Goal: Complete application form: Complete application form

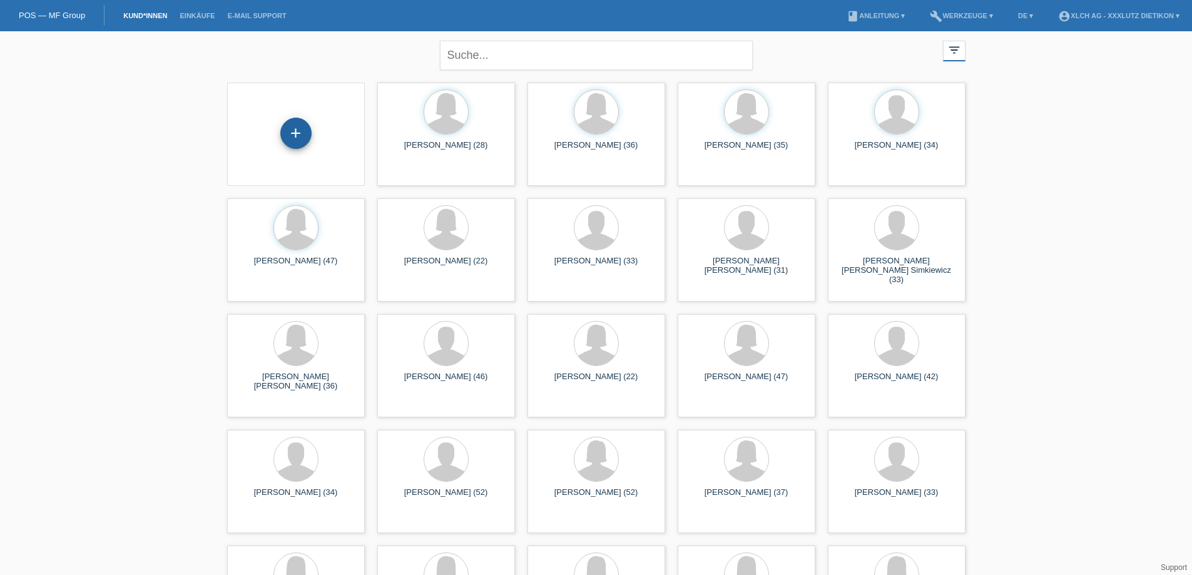
click at [295, 130] on div "+" at bounding box center [295, 133] width 31 height 31
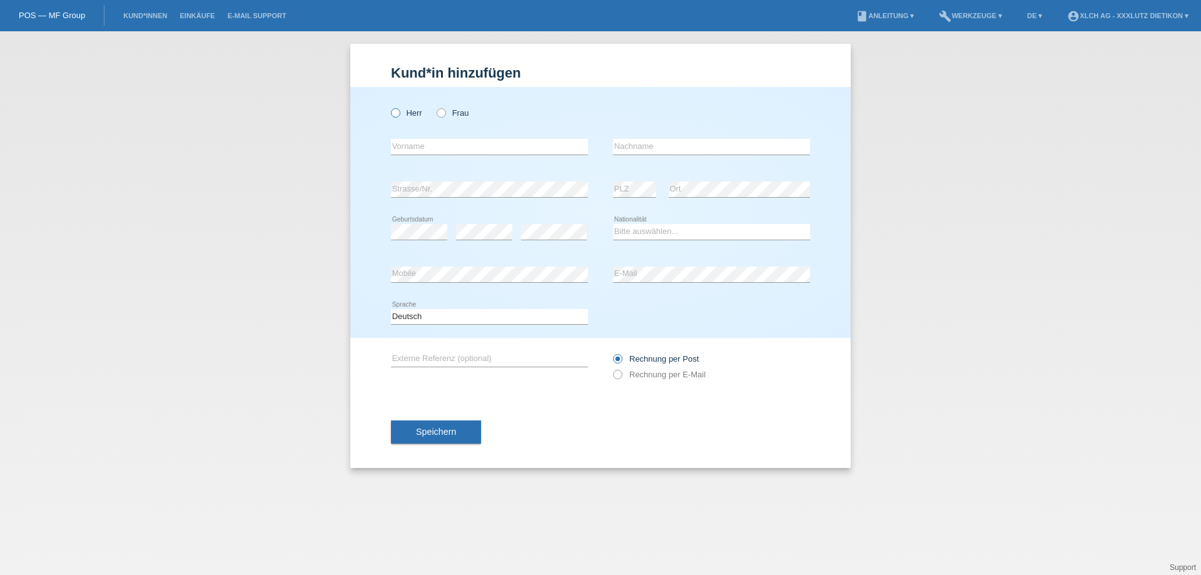
click at [389, 106] on icon at bounding box center [389, 106] width 0 height 0
click at [394, 109] on input "Herr" at bounding box center [395, 112] width 8 height 8
radio input "true"
click at [414, 140] on input "text" at bounding box center [489, 147] width 197 height 16
click at [655, 145] on input "text" at bounding box center [711, 147] width 197 height 16
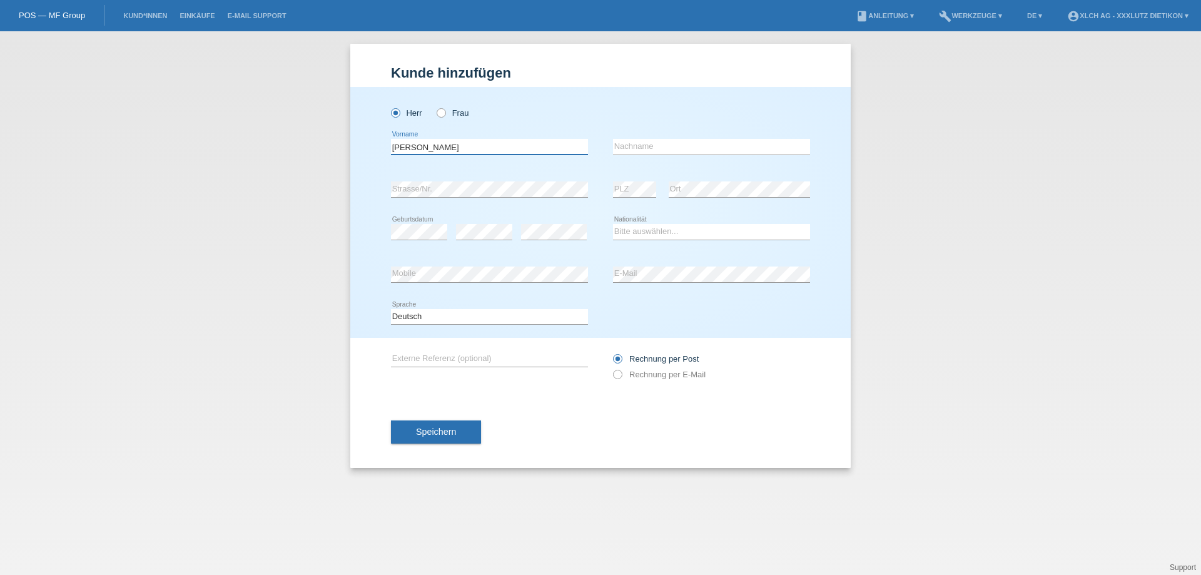
click at [417, 149] on input "Lorenc Marc" at bounding box center [489, 147] width 197 height 16
type input "Marc"
click at [619, 150] on input "text" at bounding box center [711, 147] width 197 height 16
type input "Lorenz"
click at [646, 236] on select "Bitte auswählen... Schweiz Deutschland Liechtenstein Österreich ------------ Af…" at bounding box center [711, 231] width 197 height 15
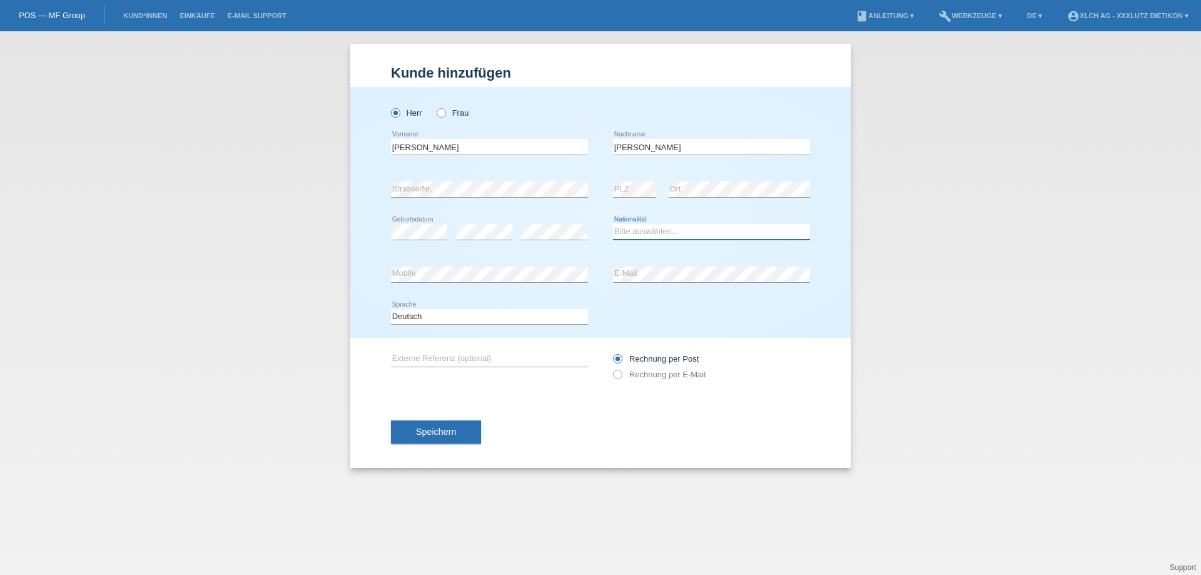
select select "DE"
click at [613, 224] on select "Bitte auswählen... Schweiz Deutschland Liechtenstein Österreich ------------ Af…" at bounding box center [711, 231] width 197 height 15
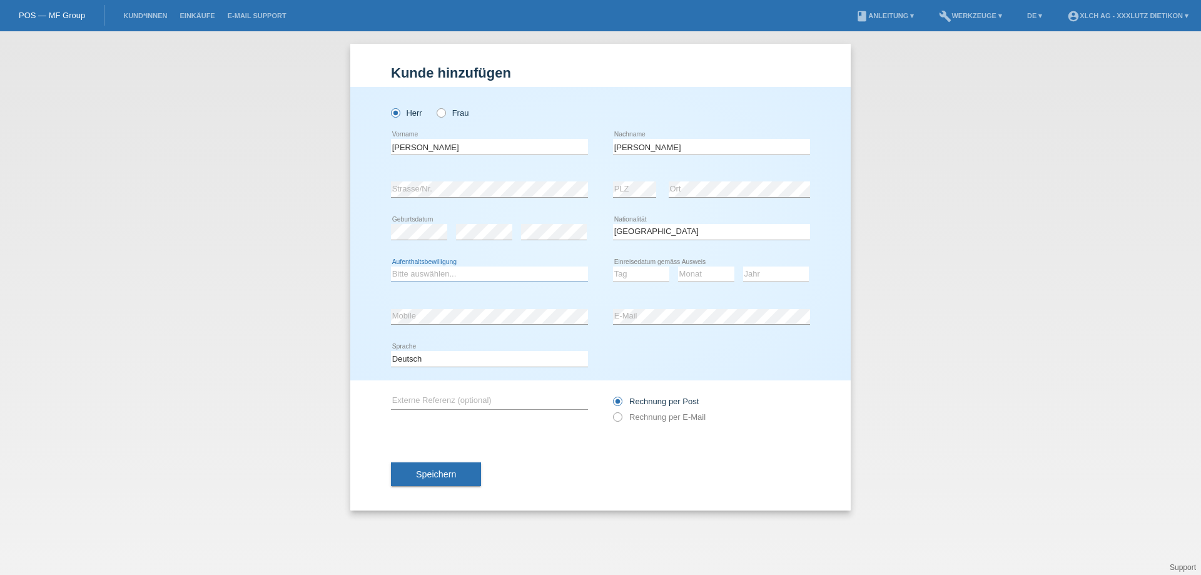
click at [417, 275] on select "Bitte auswählen... C B B - Flüchtlingsstatus Andere" at bounding box center [489, 274] width 197 height 15
select select "B"
click at [391, 267] on select "Bitte auswählen... C B B - Flüchtlingsstatus Andere" at bounding box center [489, 274] width 197 height 15
click at [629, 277] on select "Tag 01 02 03 04 05 06 07 08 09 10 11" at bounding box center [641, 274] width 56 height 15
click at [613, 267] on select "Tag 01 02 03 04 05 06 07 08 09 10 11" at bounding box center [641, 274] width 56 height 15
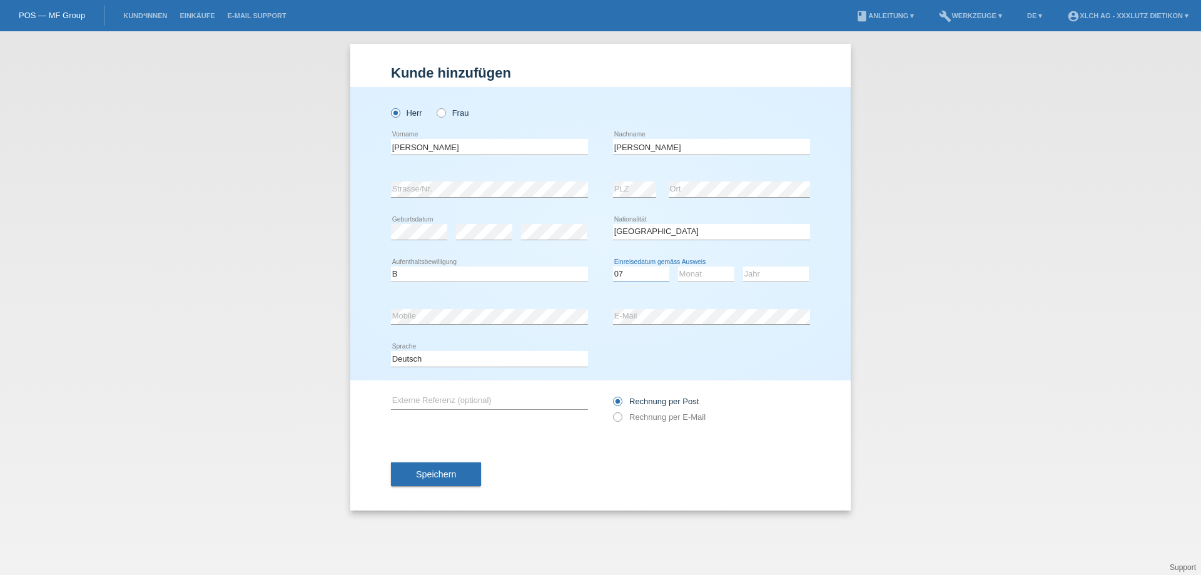
click at [639, 272] on select "Tag 01 02 03 04 05 06 07 08 09 10 11" at bounding box center [641, 274] width 56 height 15
select select "01"
click at [613, 267] on select "Tag 01 02 03 04 05 06 07 08 09 10 11" at bounding box center [641, 274] width 56 height 15
click at [698, 279] on select "Monat 01 02 03 04 05 06 07 08 09 10 11" at bounding box center [706, 274] width 56 height 15
select select "08"
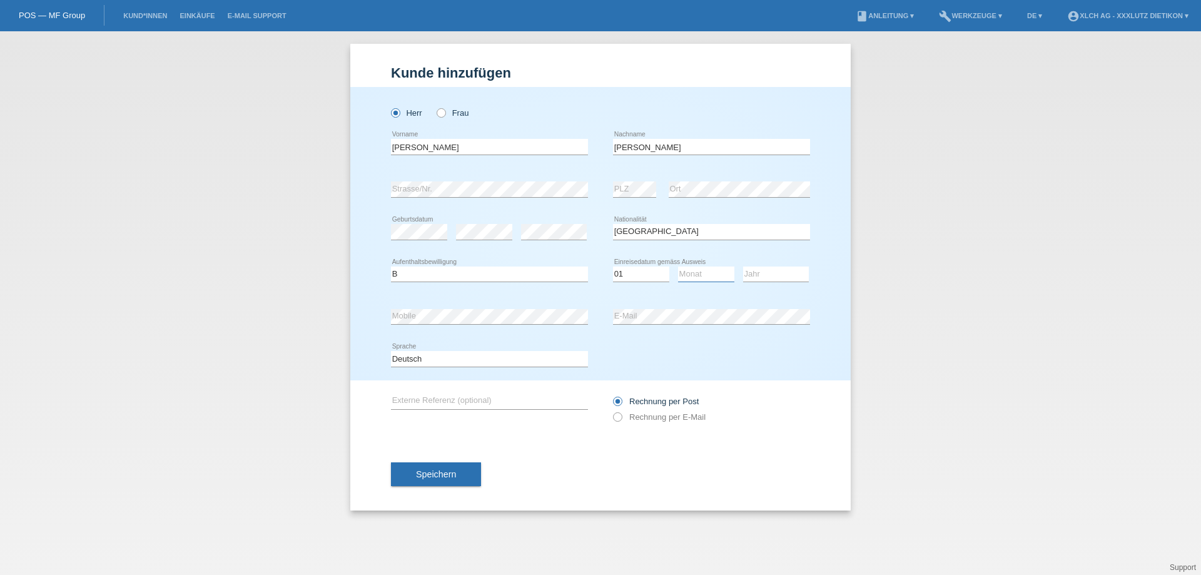
click at [678, 267] on select "Monat 01 02 03 04 05 06 07 08 09 10 11" at bounding box center [706, 274] width 56 height 15
click at [763, 270] on select "Jahr 2025 2024 2023 2022 2021 2020 2019 2018 2017 2016 2015 2014 2013 2012 2011…" at bounding box center [776, 274] width 66 height 15
select select "2016"
click at [743, 267] on select "Jahr 2025 2024 2023 2022 2021 2020 2019 2018 2017 2016 2015 2014 2013 2012 2011…" at bounding box center [776, 274] width 66 height 15
click at [623, 415] on label "Rechnung per E-Mail" at bounding box center [659, 416] width 93 height 9
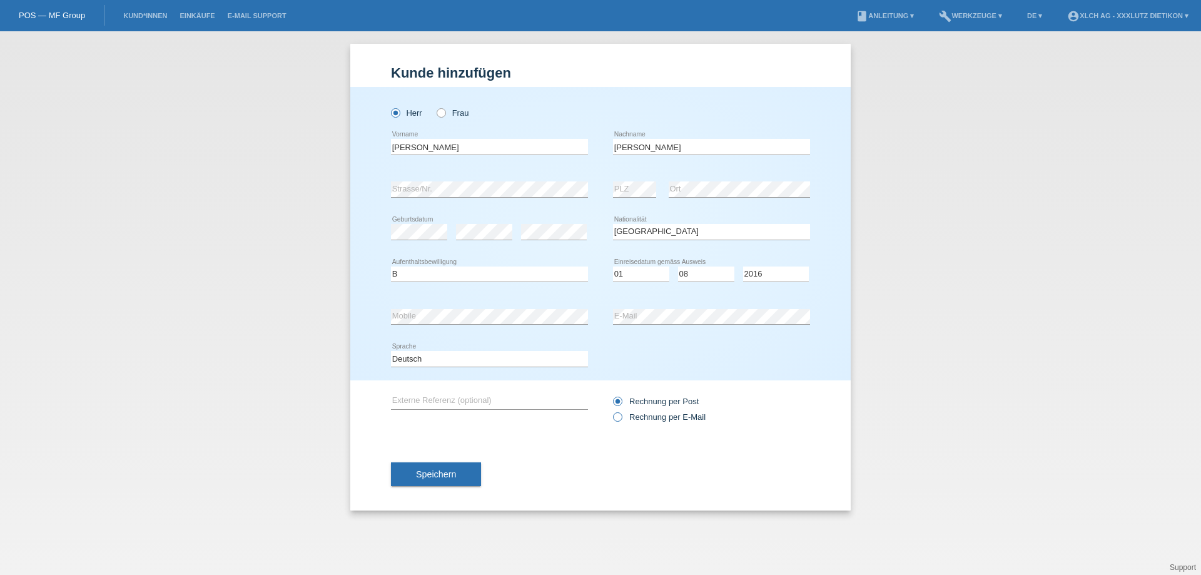
click at [621, 415] on input "Rechnung per E-Mail" at bounding box center [617, 420] width 8 height 16
radio input "true"
click at [425, 479] on span "Speichern" at bounding box center [436, 474] width 40 height 10
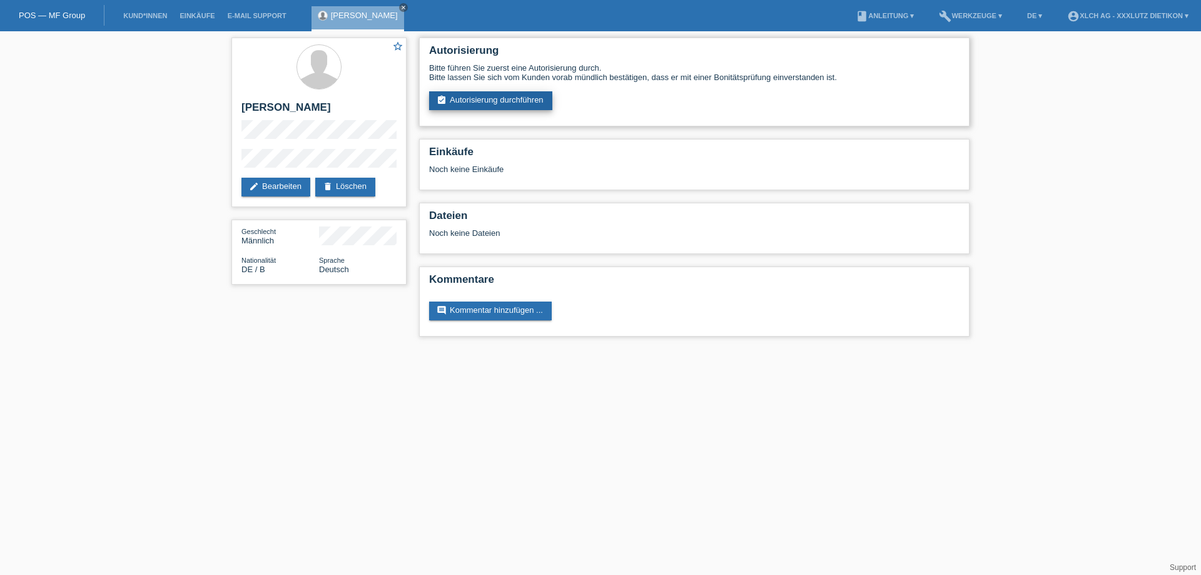
click at [513, 104] on link "assignment_turned_in Autorisierung durchführen" at bounding box center [490, 100] width 123 height 19
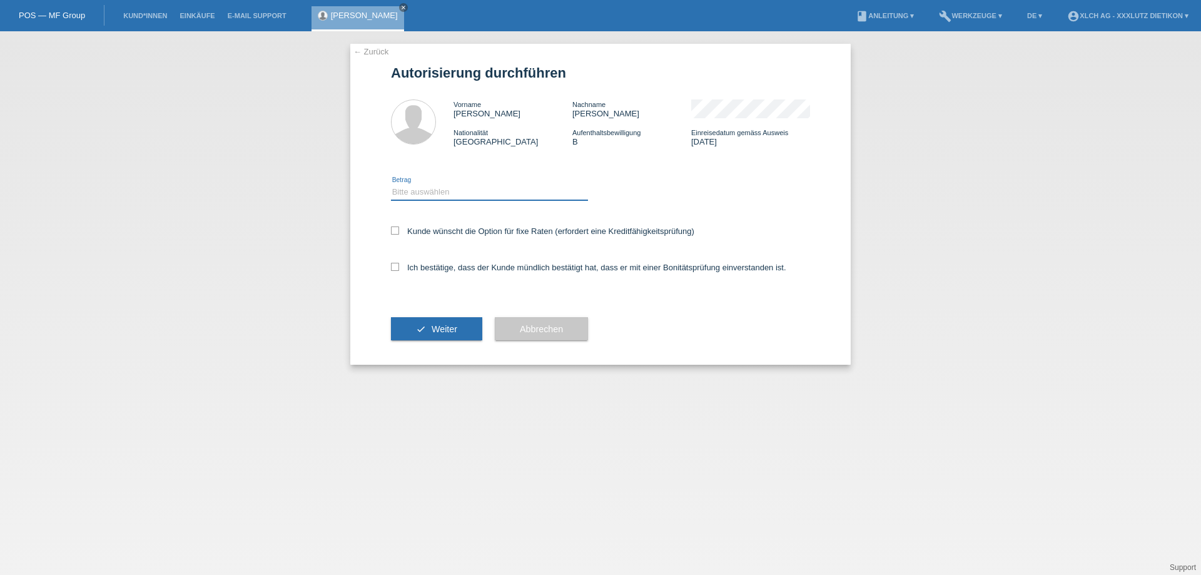
click at [412, 188] on select "Bitte auswählen CHF 1.00 - CHF 499.00 CHF 500.00 - CHF 1'999.00 CHF 2'000.00 - …" at bounding box center [489, 192] width 197 height 15
select select "3"
click at [391, 185] on select "Bitte auswählen CHF 1.00 - CHF 499.00 CHF 500.00 - CHF 1'999.00 CHF 2'000.00 - …" at bounding box center [489, 192] width 197 height 15
click at [399, 267] on label "Ich bestätige, dass der Kunde mündlich bestätigt hat, dass er mit einer Bonität…" at bounding box center [588, 267] width 395 height 9
click at [399, 267] on input "Ich bestätige, dass der Kunde mündlich bestätigt hat, dass er mit einer Bonität…" at bounding box center [395, 267] width 8 height 8
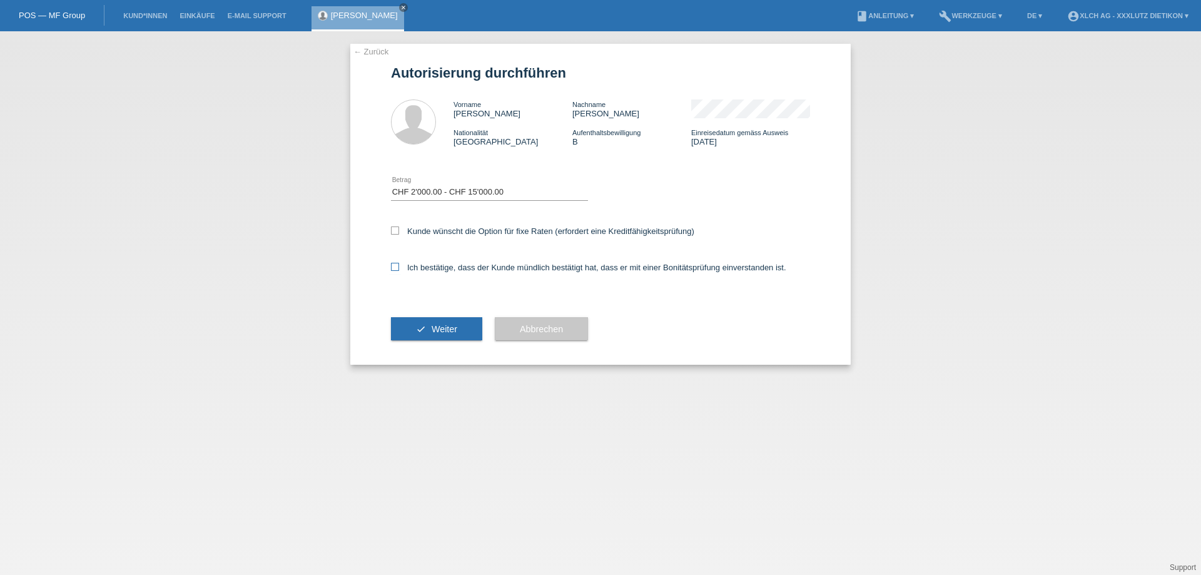
checkbox input "true"
click at [450, 326] on span "Weiter" at bounding box center [445, 329] width 26 height 10
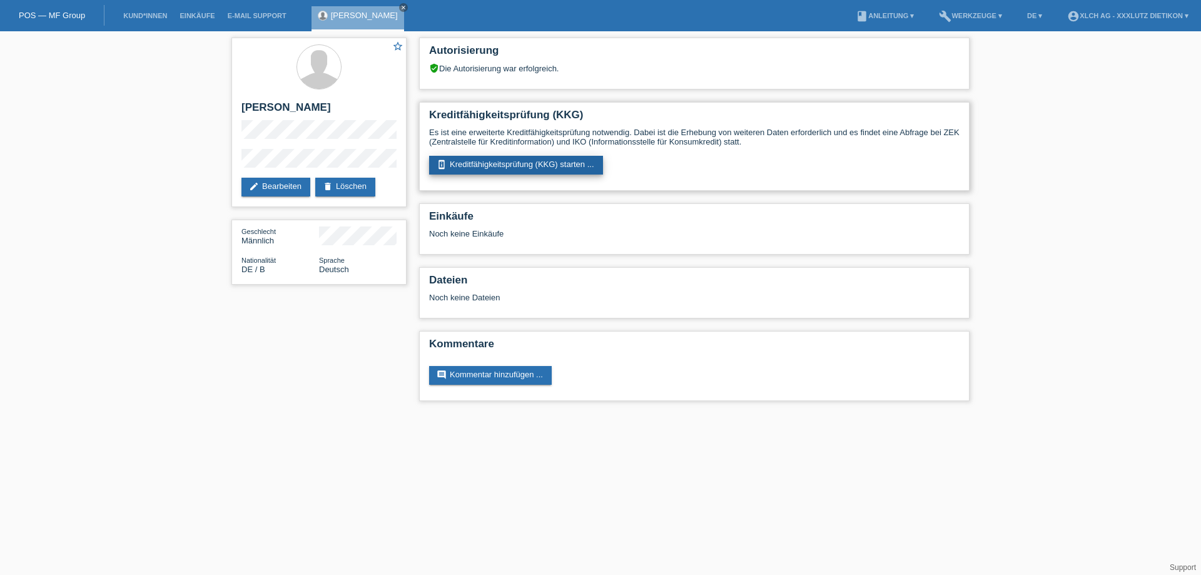
click at [533, 163] on link "perm_device_information Kreditfähigkeitsprüfung (KKG) starten ..." at bounding box center [516, 165] width 174 height 19
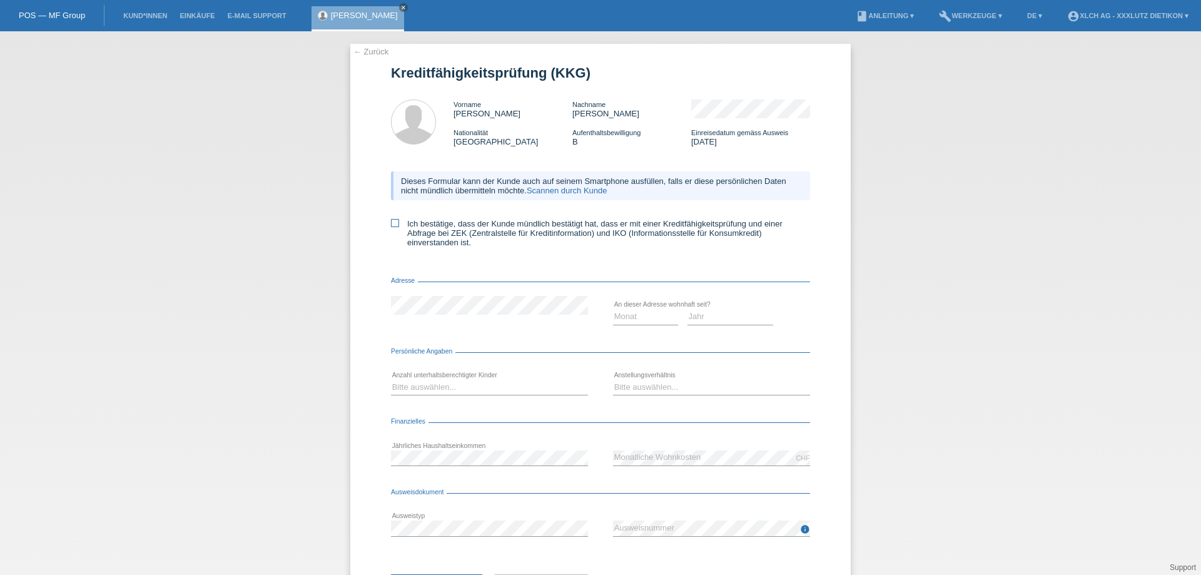
click at [392, 221] on icon at bounding box center [395, 223] width 8 height 8
click at [392, 221] on input "Ich bestätige, dass der Kunde mündlich bestätigt hat, dass er mit einer Kreditf…" at bounding box center [395, 223] width 8 height 8
checkbox input "true"
click at [623, 318] on select "Monat 01 02 03 04 05 06 07 08 09 10" at bounding box center [645, 316] width 65 height 15
select select "07"
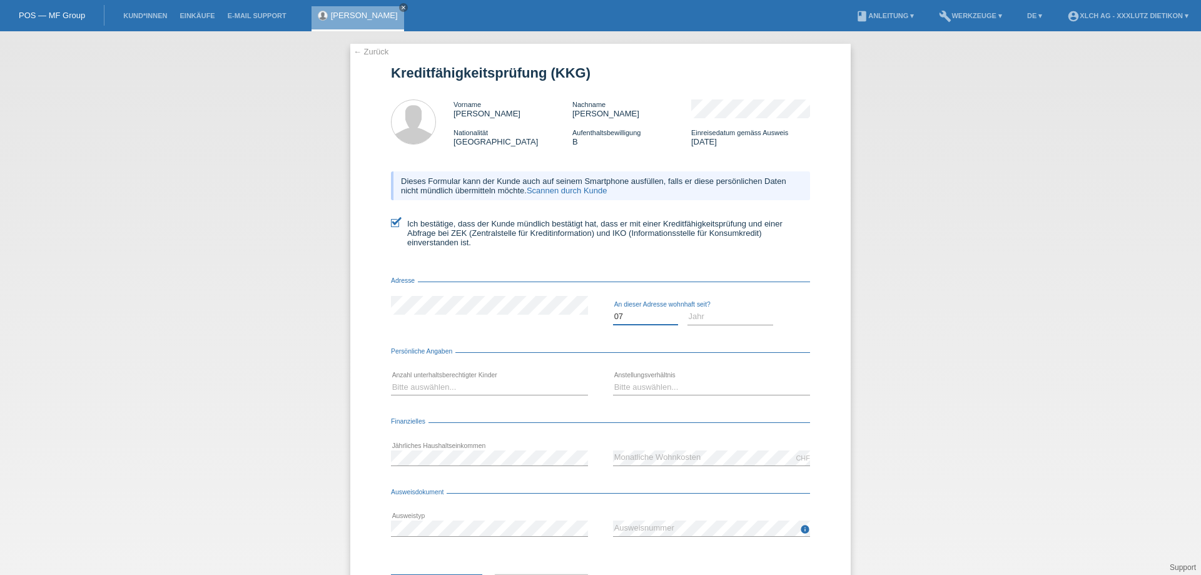
click at [613, 309] on select "Monat 01 02 03 04 05 06 07 08 09 10" at bounding box center [645, 316] width 65 height 15
click at [694, 318] on select "Jahr 2025 2024 2023 2022 2021 2020 2019 2018 2017 2016 2015 2014 2013 2012 2011…" at bounding box center [731, 316] width 86 height 15
select select "2022"
click at [688, 309] on select "Jahr 2025 2024 2023 2022 2021 2020 2019 2018 2017 2016 2015 2014 2013 2012 2011…" at bounding box center [731, 316] width 86 height 15
click at [434, 389] on select "Bitte auswählen... 0 1 2 3 4 5 6 7 8 9" at bounding box center [489, 387] width 197 height 15
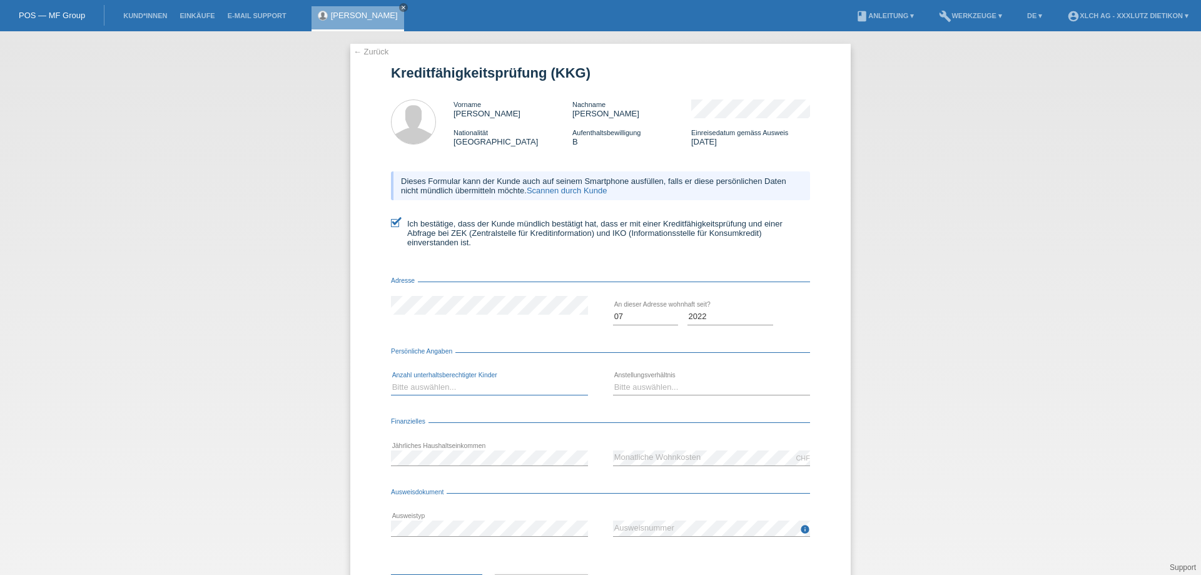
select select "0"
click at [391, 380] on select "Bitte auswählen... 0 1 2 3 4 5 6 7 8 9" at bounding box center [489, 387] width 197 height 15
click at [640, 385] on select "Bitte auswählen... Unbefristet Befristet Lehrling/Student Pensioniert Nicht arb…" at bounding box center [711, 387] width 197 height 15
select select "UNLIMITED"
click at [613, 380] on select "Bitte auswählen... Unbefristet Befristet Lehrling/Student Pensioniert Nicht arb…" at bounding box center [711, 387] width 197 height 15
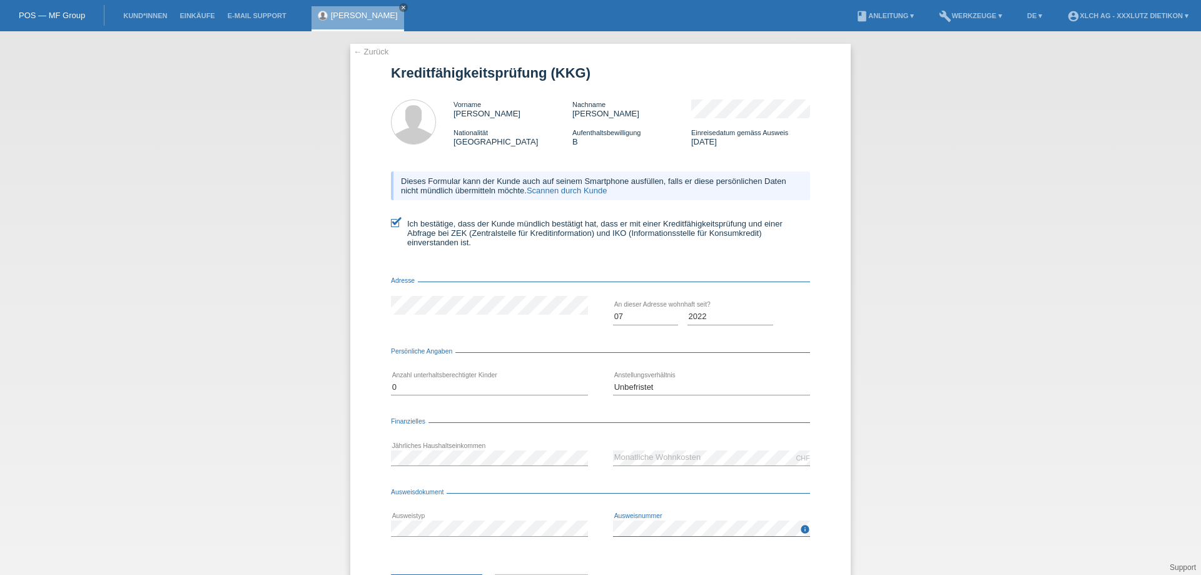
scroll to position [60, 0]
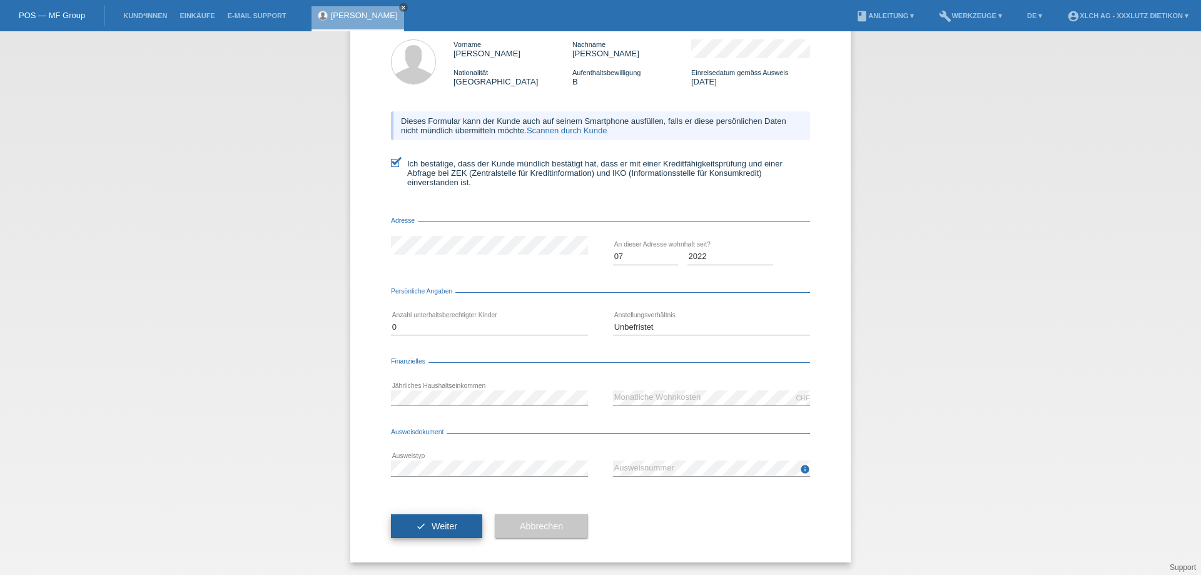
click at [443, 521] on span "Weiter" at bounding box center [445, 526] width 26 height 10
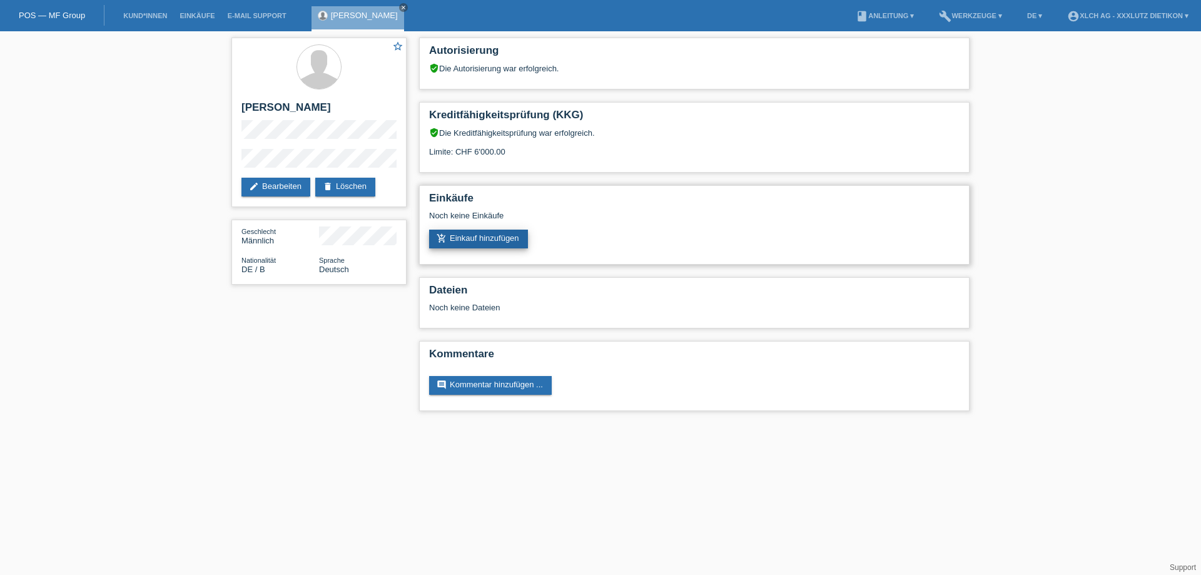
click at [494, 235] on link "add_shopping_cart Einkauf hinzufügen" at bounding box center [478, 239] width 99 height 19
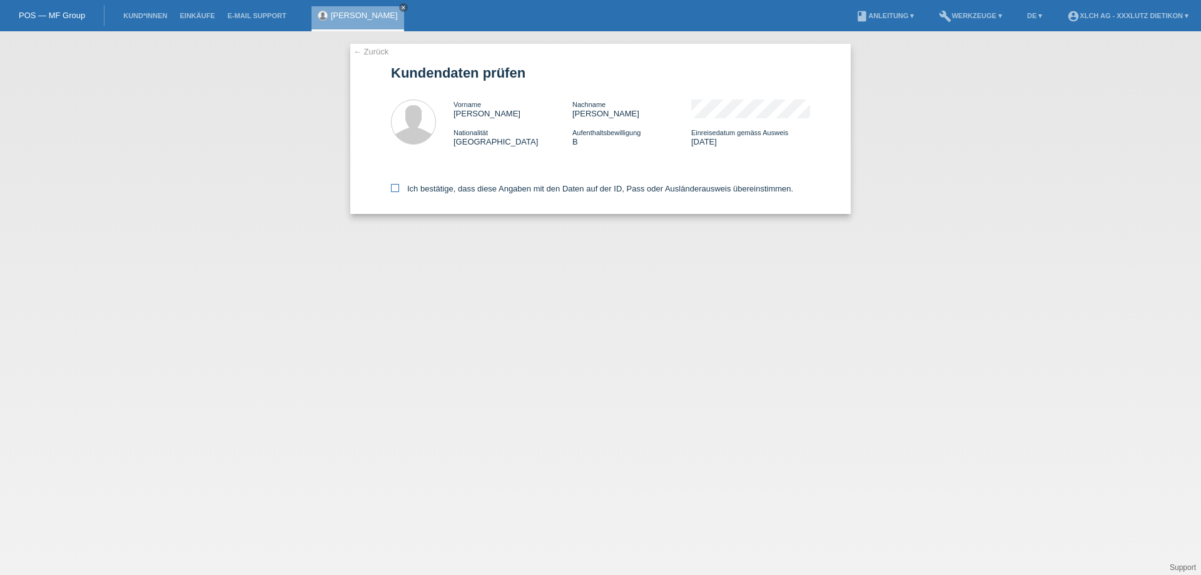
click at [395, 190] on icon at bounding box center [395, 188] width 8 height 8
click at [395, 190] on input "Ich bestätige, dass diese Angaben mit den Daten auf der ID, Pass oder Ausländer…" at bounding box center [395, 188] width 8 height 8
checkbox input "true"
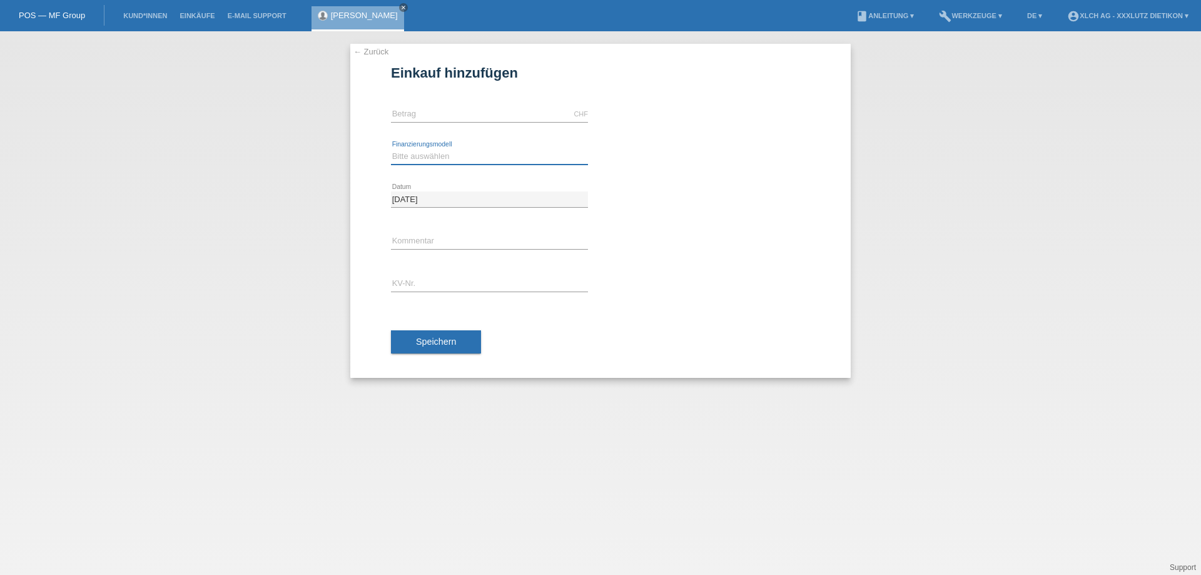
click at [424, 155] on select "Bitte auswählen Kauf auf Rechnung mit Teilzahlungsoption Fixe Raten - Zinsübern…" at bounding box center [489, 156] width 197 height 15
click at [428, 114] on input "text" at bounding box center [489, 114] width 197 height 16
type input "4800.00"
click at [434, 156] on select "Bitte auswählen Kauf auf Rechnung mit Teilzahlungsoption Fixe Raten - Zinsübern…" at bounding box center [489, 156] width 197 height 15
select select "109"
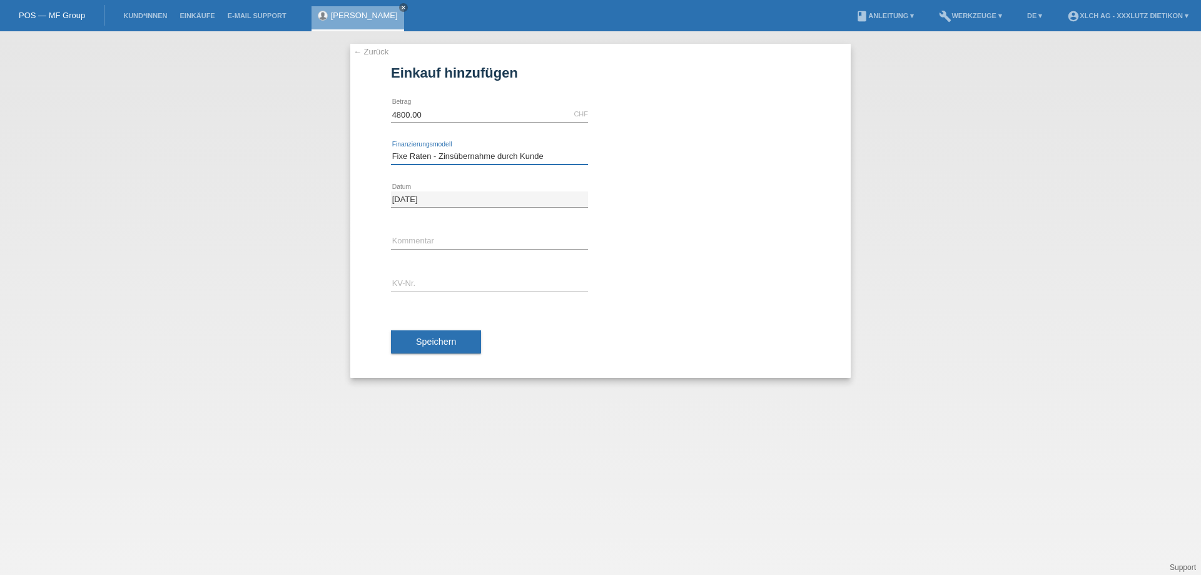
click at [391, 149] on select "Bitte auswählen Kauf auf Rechnung mit Teilzahlungsoption Fixe Raten - Zinsübern…" at bounding box center [489, 156] width 197 height 15
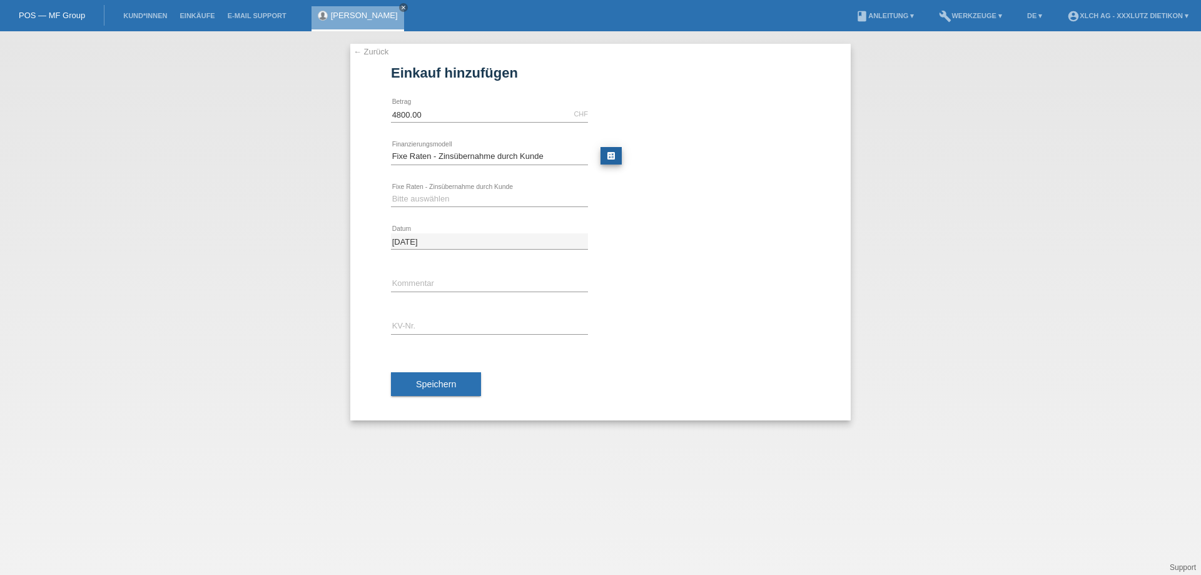
click at [608, 151] on link "calculate" at bounding box center [611, 156] width 21 height 18
type input "4800.00"
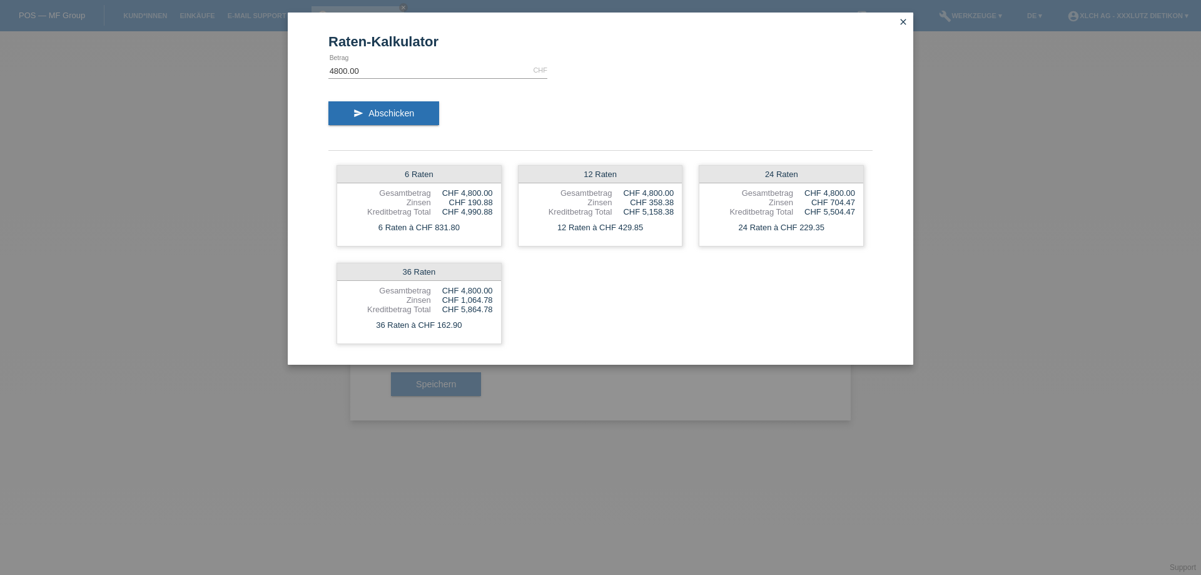
click at [906, 21] on icon "close" at bounding box center [903, 22] width 10 height 10
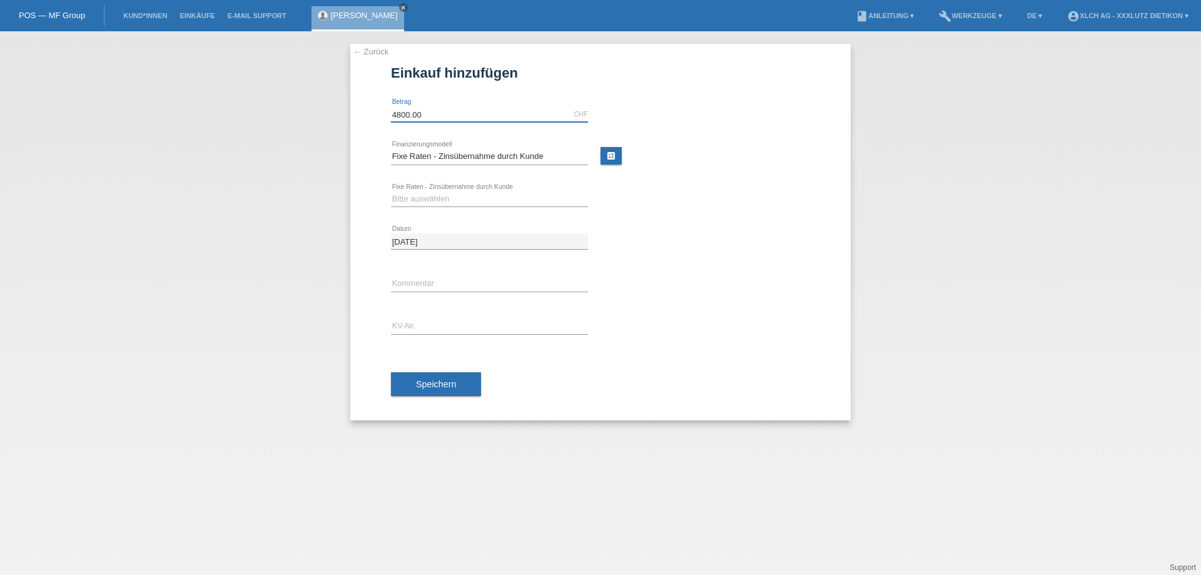
click at [432, 113] on input "4800.00" at bounding box center [489, 114] width 197 height 16
type input "4300.00"
click at [611, 154] on link "calculate" at bounding box center [611, 156] width 21 height 18
type input "4300.00"
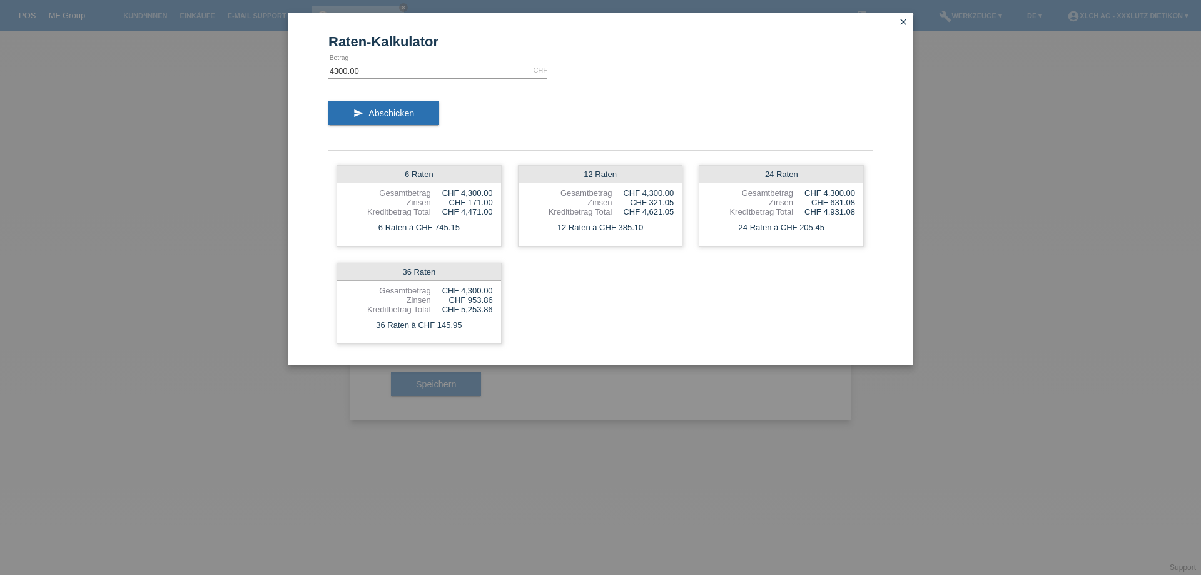
click at [907, 20] on icon "close" at bounding box center [903, 22] width 10 height 10
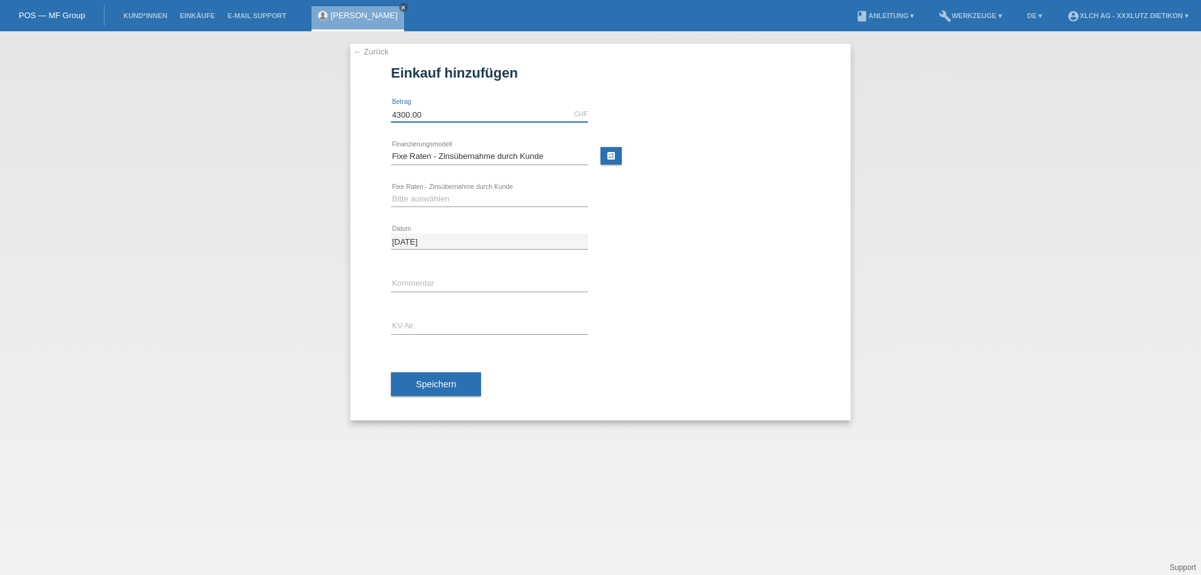
click at [426, 111] on input "4300.00" at bounding box center [489, 114] width 197 height 16
type input "4"
type input "3800.00"
click at [604, 150] on link "calculate" at bounding box center [611, 156] width 21 height 18
type input "3800.00"
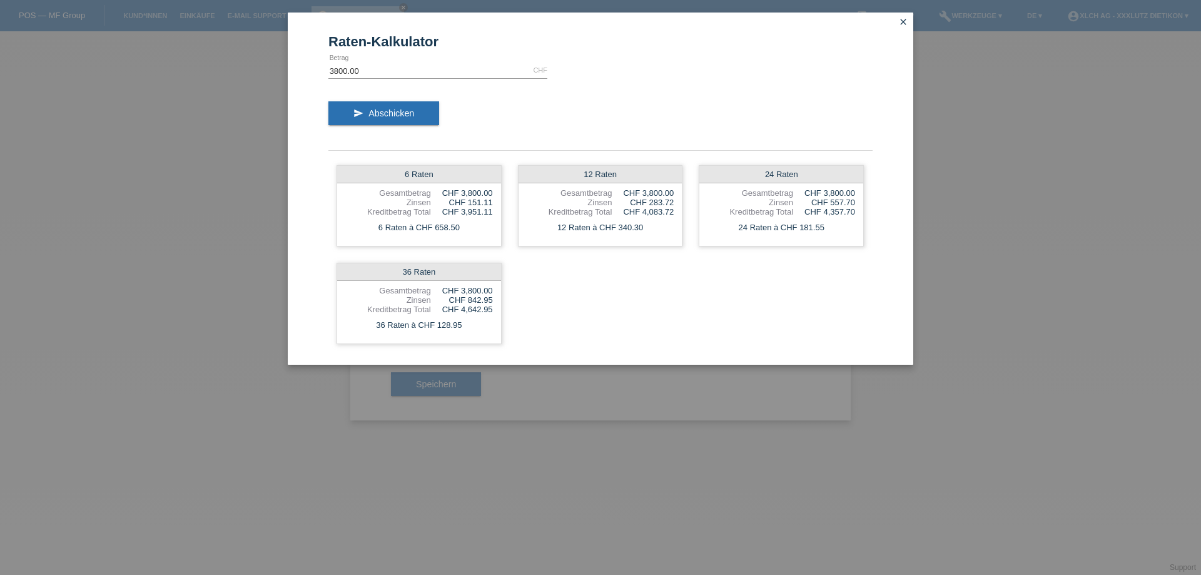
click at [902, 18] on icon "close" at bounding box center [903, 22] width 10 height 10
